Goal: Task Accomplishment & Management: Use online tool/utility

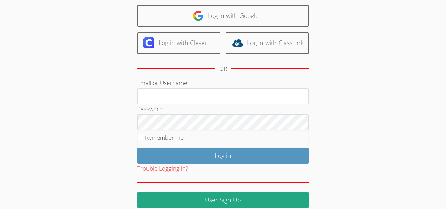
scroll to position [58, 0]
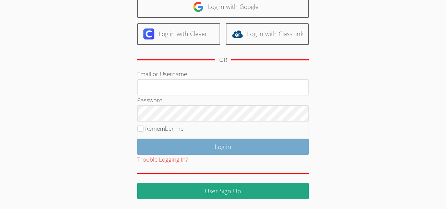
type input "Liam1_Sa30@lesdstudent.net"
click at [202, 142] on input "Log in" at bounding box center [222, 147] width 171 height 16
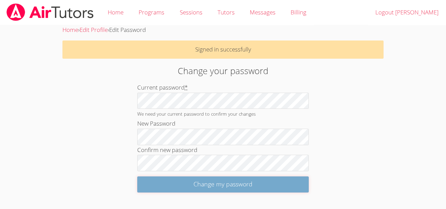
click at [201, 188] on input "Change my password" at bounding box center [222, 184] width 171 height 16
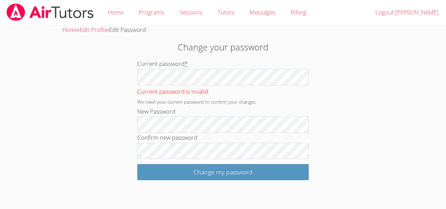
click at [207, 109] on div "New Password" at bounding box center [222, 120] width 171 height 26
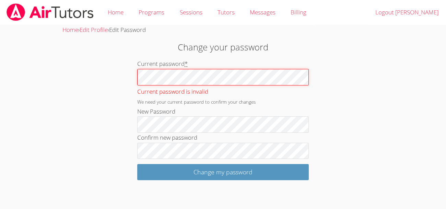
click at [137, 164] on input "Change my password" at bounding box center [222, 172] width 171 height 16
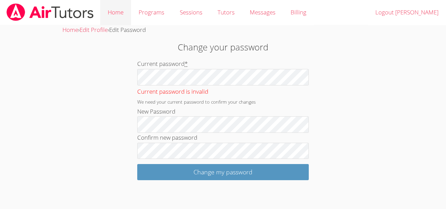
click at [125, 10] on link "Home" at bounding box center [115, 12] width 31 height 25
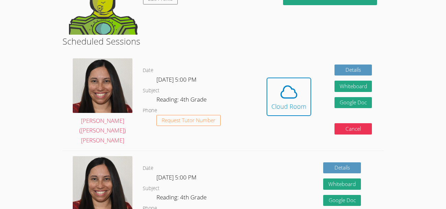
scroll to position [123, 0]
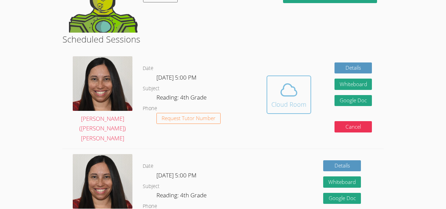
click at [275, 80] on span at bounding box center [288, 89] width 35 height 19
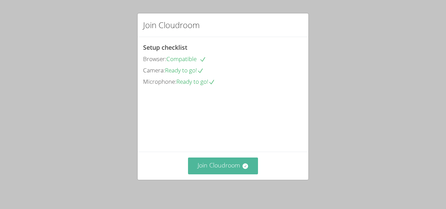
click at [251, 162] on button "Join Cloudroom" at bounding box center [223, 165] width 70 height 17
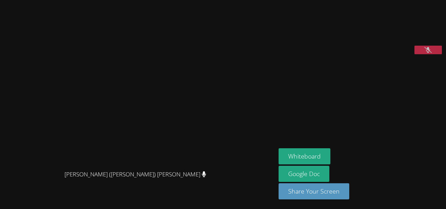
click at [426, 53] on icon at bounding box center [427, 50] width 7 height 6
click at [425, 54] on button at bounding box center [427, 50] width 27 height 9
click at [421, 54] on button at bounding box center [427, 50] width 27 height 9
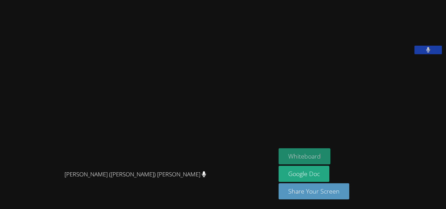
click at [318, 152] on button "Whiteboard" at bounding box center [304, 156] width 52 height 16
click at [316, 29] on video at bounding box center [329, 28] width 103 height 51
click at [324, 33] on video at bounding box center [329, 28] width 103 height 51
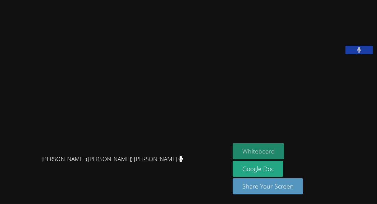
click at [253, 153] on button "Whiteboard" at bounding box center [259, 151] width 52 height 16
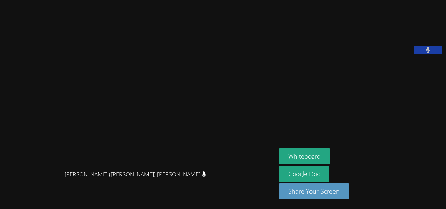
click at [170, 129] on video at bounding box center [138, 91] width 270 height 152
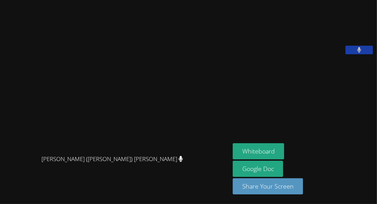
click at [267, 145] on div "Whiteboard Google Doc Share Your Screen" at bounding box center [304, 171] width 142 height 57
click at [255, 147] on button "Whiteboard" at bounding box center [259, 151] width 52 height 16
click at [263, 152] on button "Whiteboard" at bounding box center [259, 151] width 52 height 16
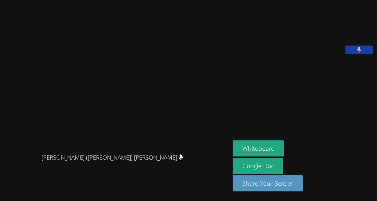
drag, startPoint x: 287, startPoint y: 72, endPoint x: 170, endPoint y: 89, distance: 118.6
click at [170, 89] on div "[PERSON_NAME] ([PERSON_NAME]) [PERSON_NAME] ([PERSON_NAME]) [PERSON_NAME] [PERS…" at bounding box center [188, 100] width 377 height 201
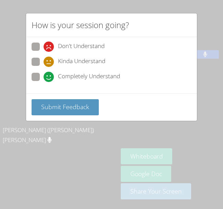
click at [112, 81] on span "Completely Understand" at bounding box center [89, 77] width 62 height 10
click at [49, 79] on input "Completely Understand" at bounding box center [47, 76] width 6 height 6
radio input "true"
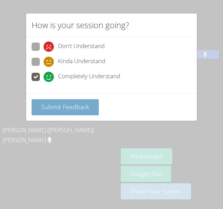
click at [91, 108] on button "Submit Feedback" at bounding box center [65, 107] width 67 height 16
